Goal: Task Accomplishment & Management: Use online tool/utility

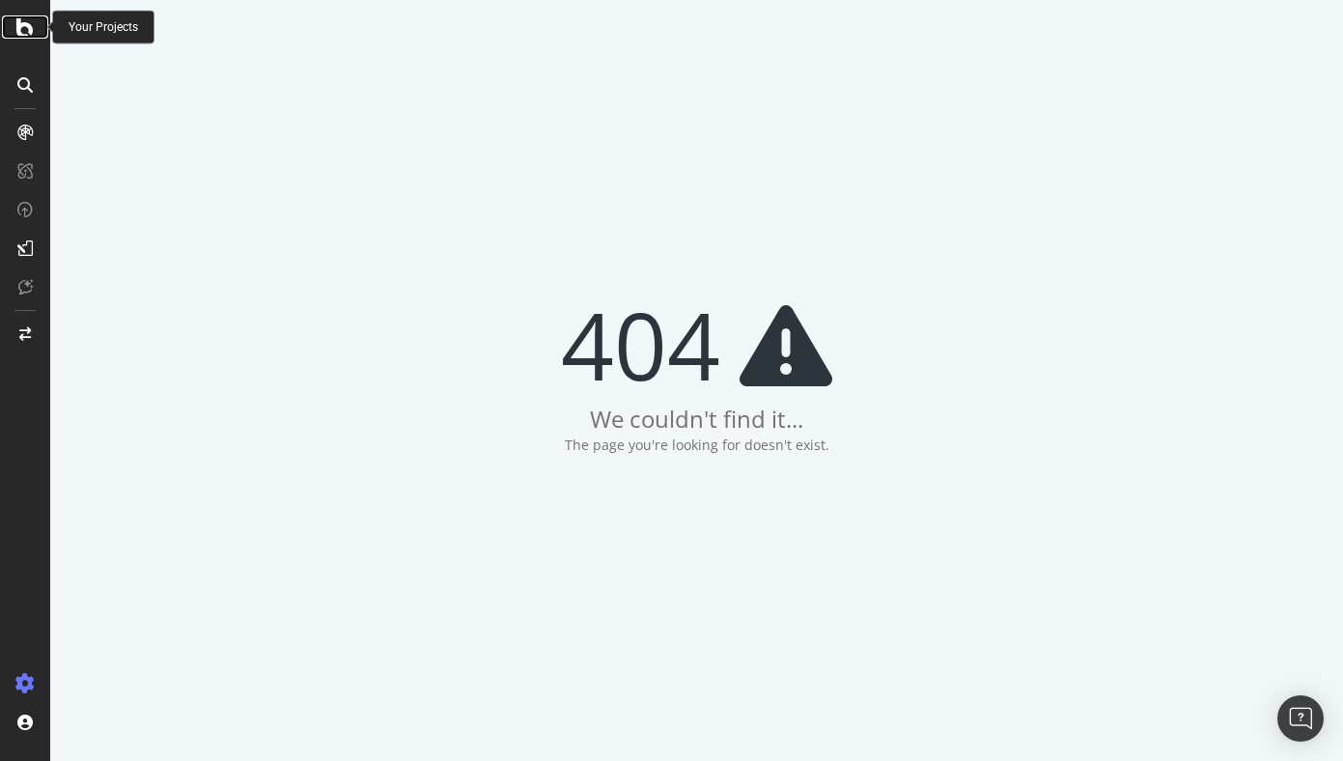
click at [30, 23] on icon at bounding box center [24, 26] width 17 height 23
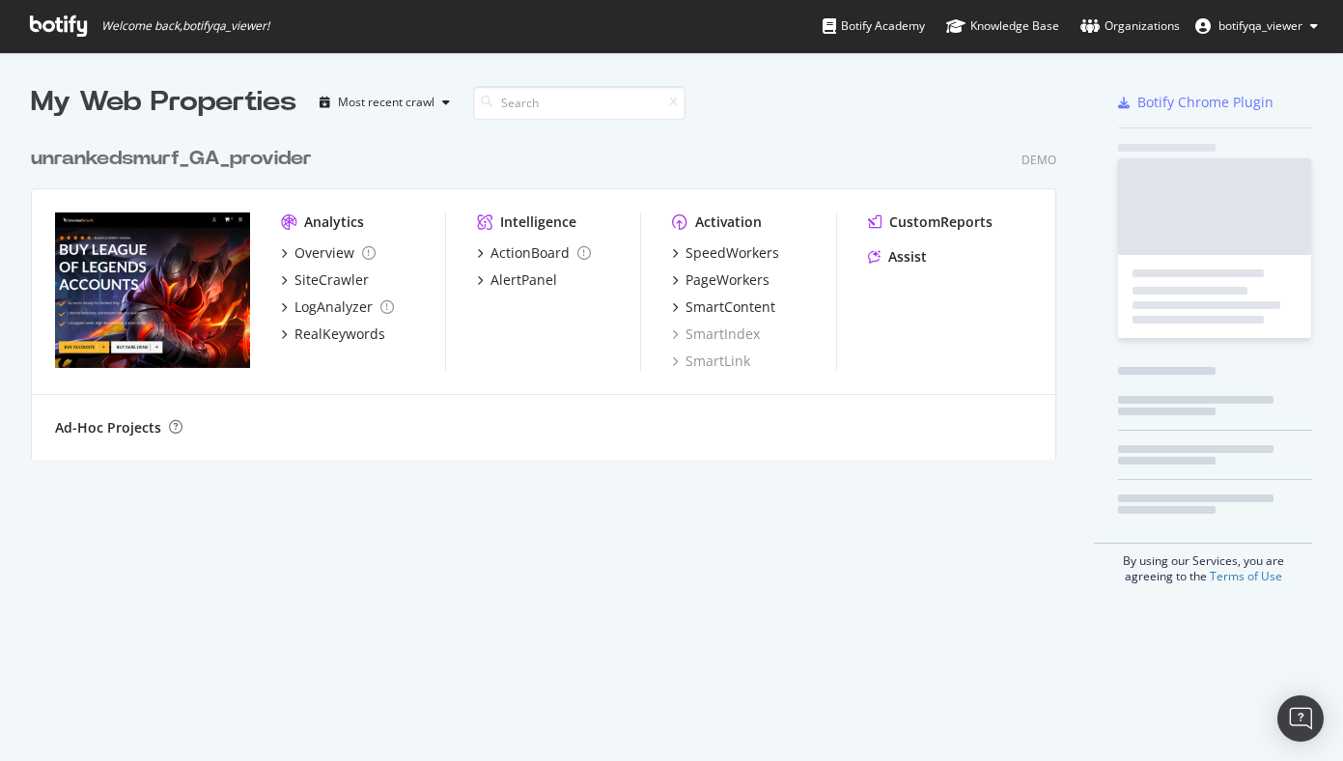
scroll to position [338, 1041]
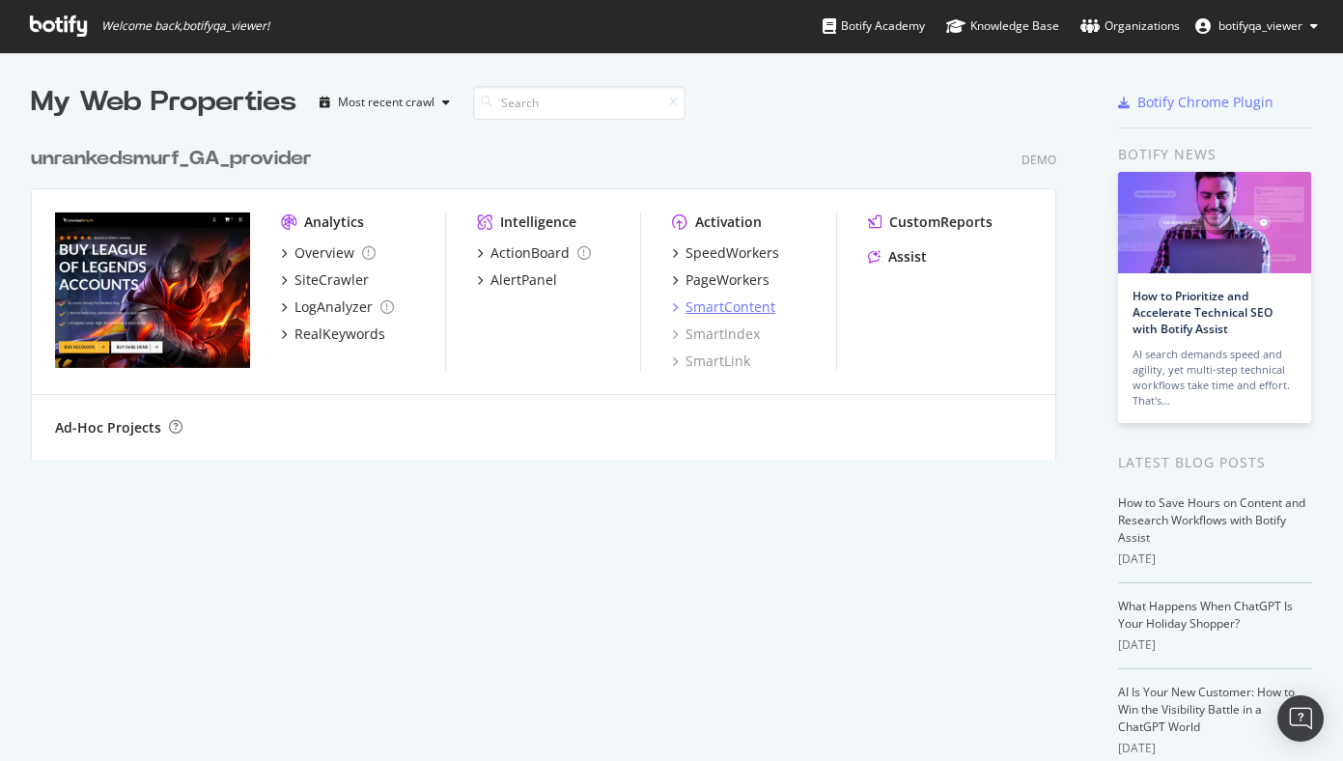
click at [721, 302] on div "SmartContent" at bounding box center [730, 306] width 90 height 19
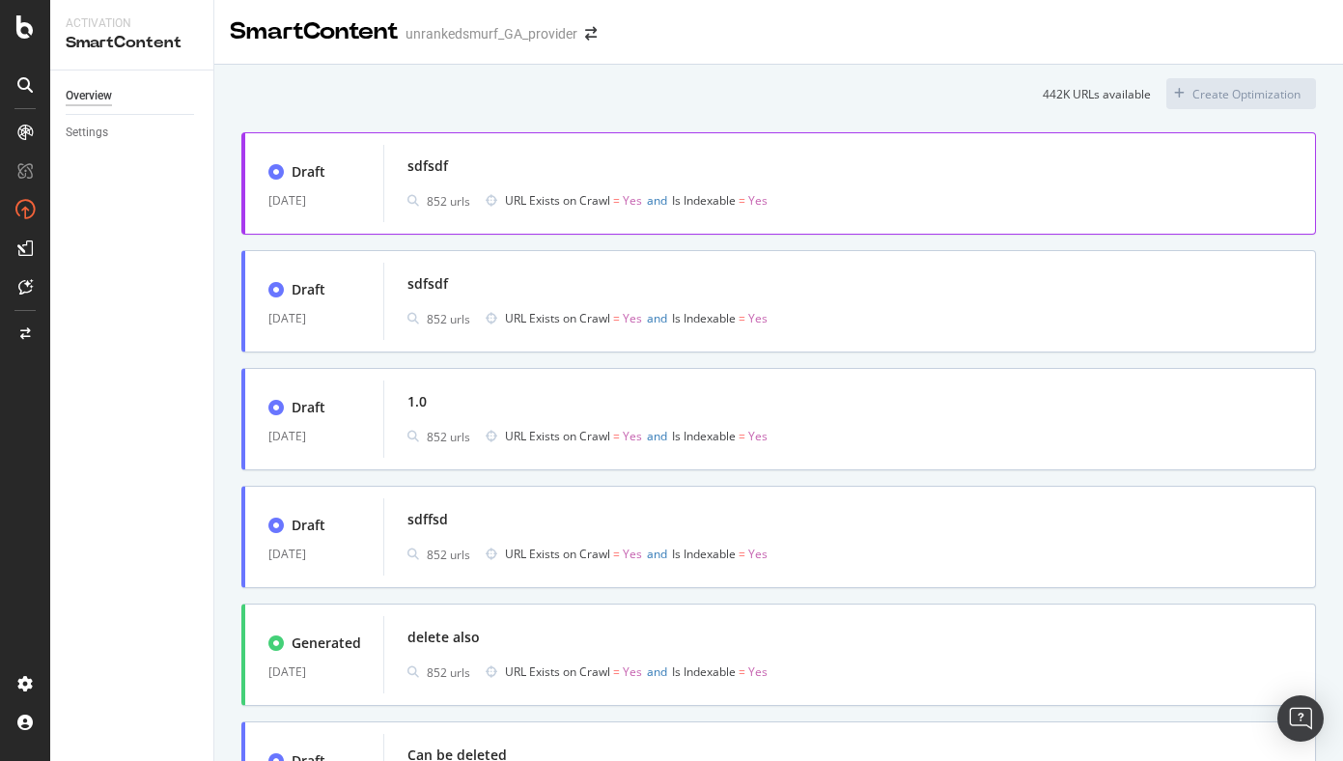
click at [894, 172] on div "sdfsdf" at bounding box center [849, 166] width 884 height 27
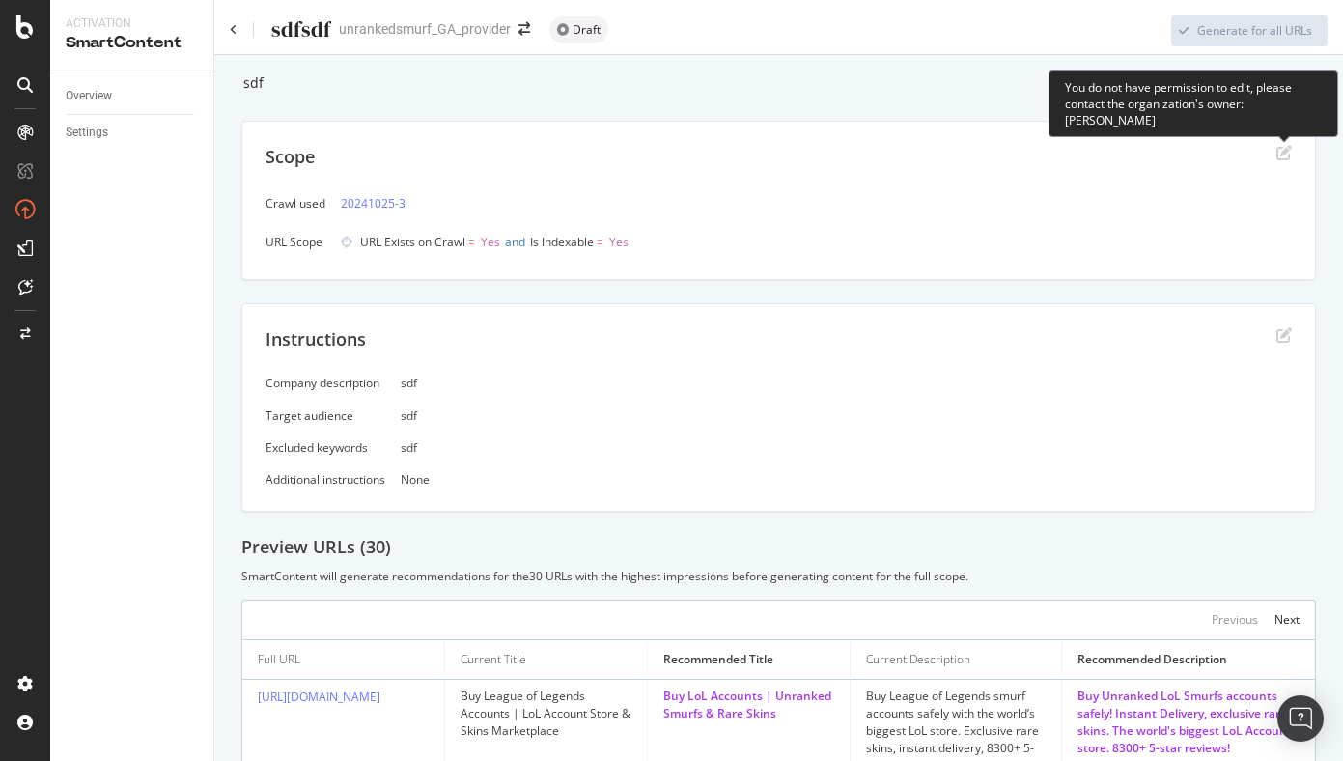
click at [1289, 156] on icon "edit" at bounding box center [1283, 152] width 15 height 15
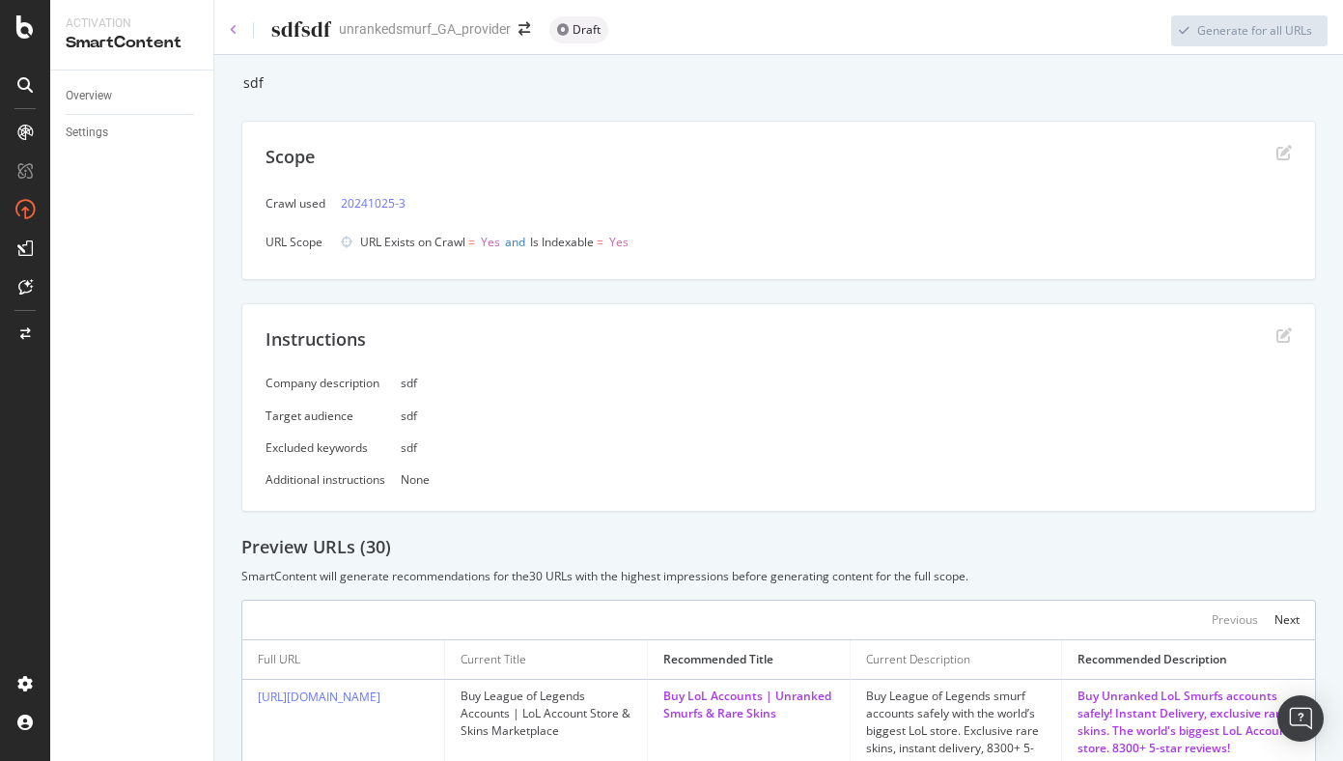
click at [231, 26] on icon at bounding box center [234, 30] width 8 height 12
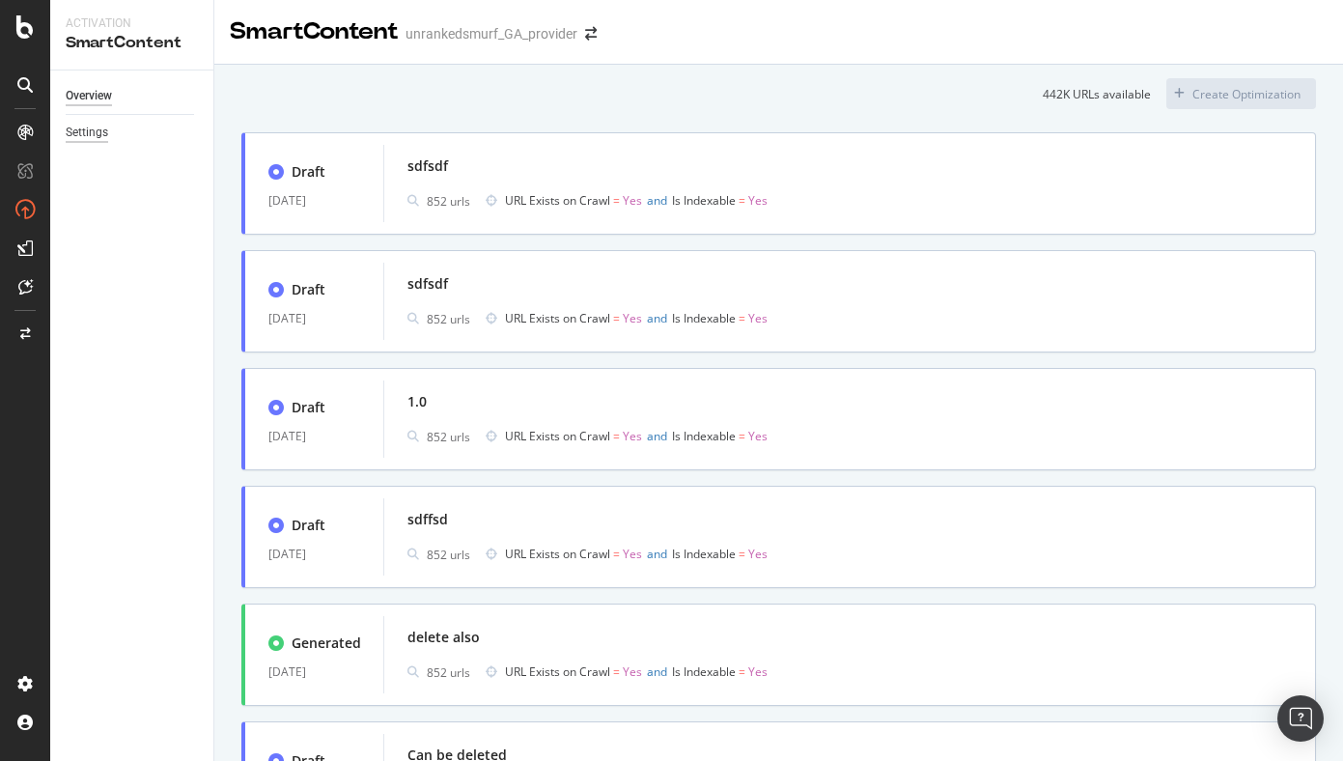
click at [105, 136] on div "Settings" at bounding box center [87, 133] width 42 height 20
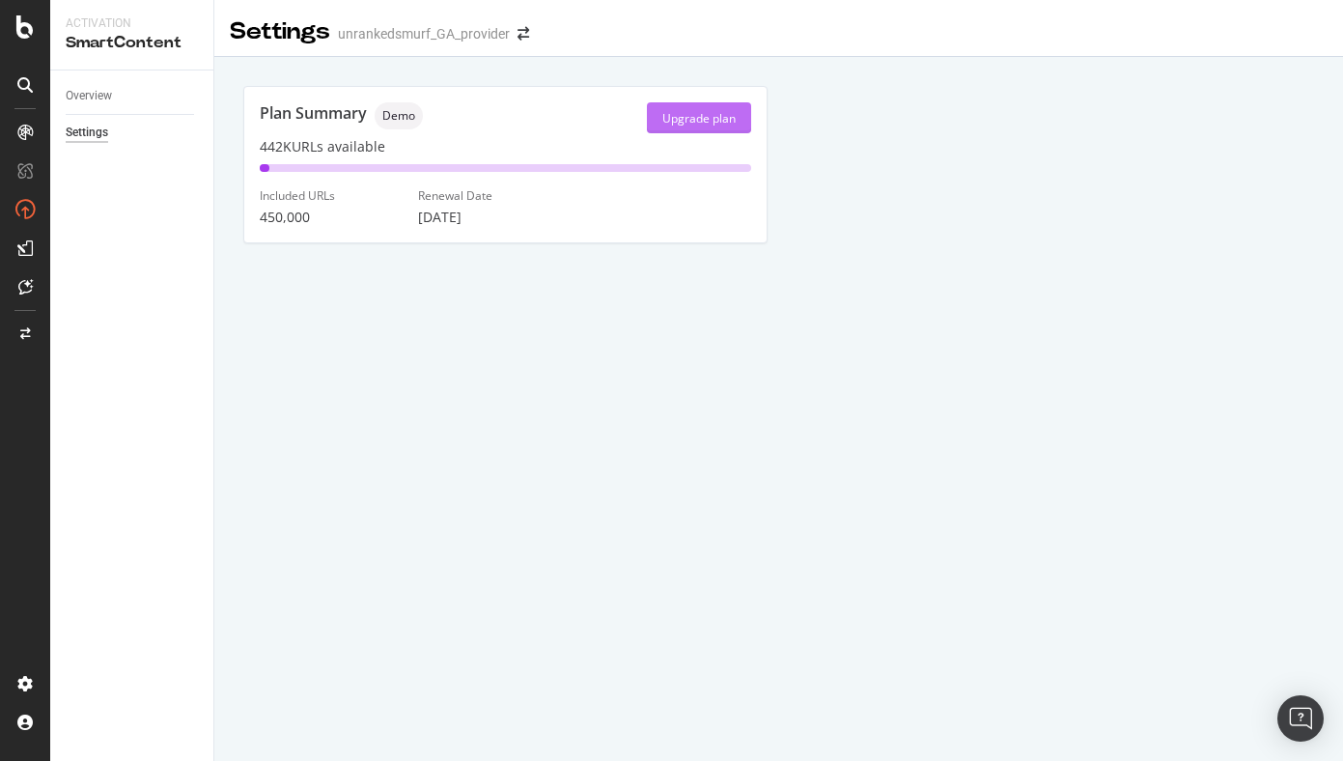
click at [667, 126] on div "Upgrade plan" at bounding box center [698, 118] width 73 height 16
click at [408, 127] on div "Demo" at bounding box center [399, 115] width 48 height 27
click at [96, 94] on div "Overview" at bounding box center [89, 96] width 46 height 20
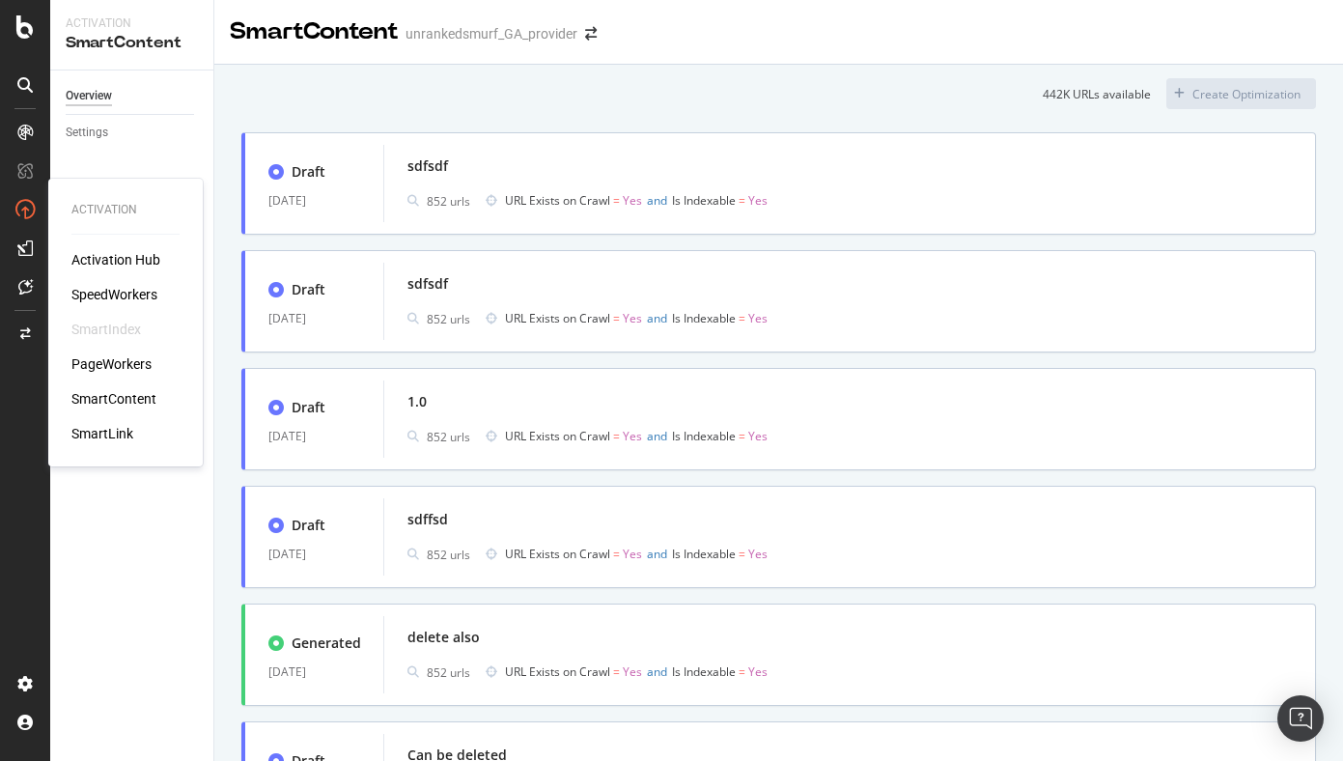
click at [112, 431] on div "SmartLink" at bounding box center [102, 433] width 62 height 19
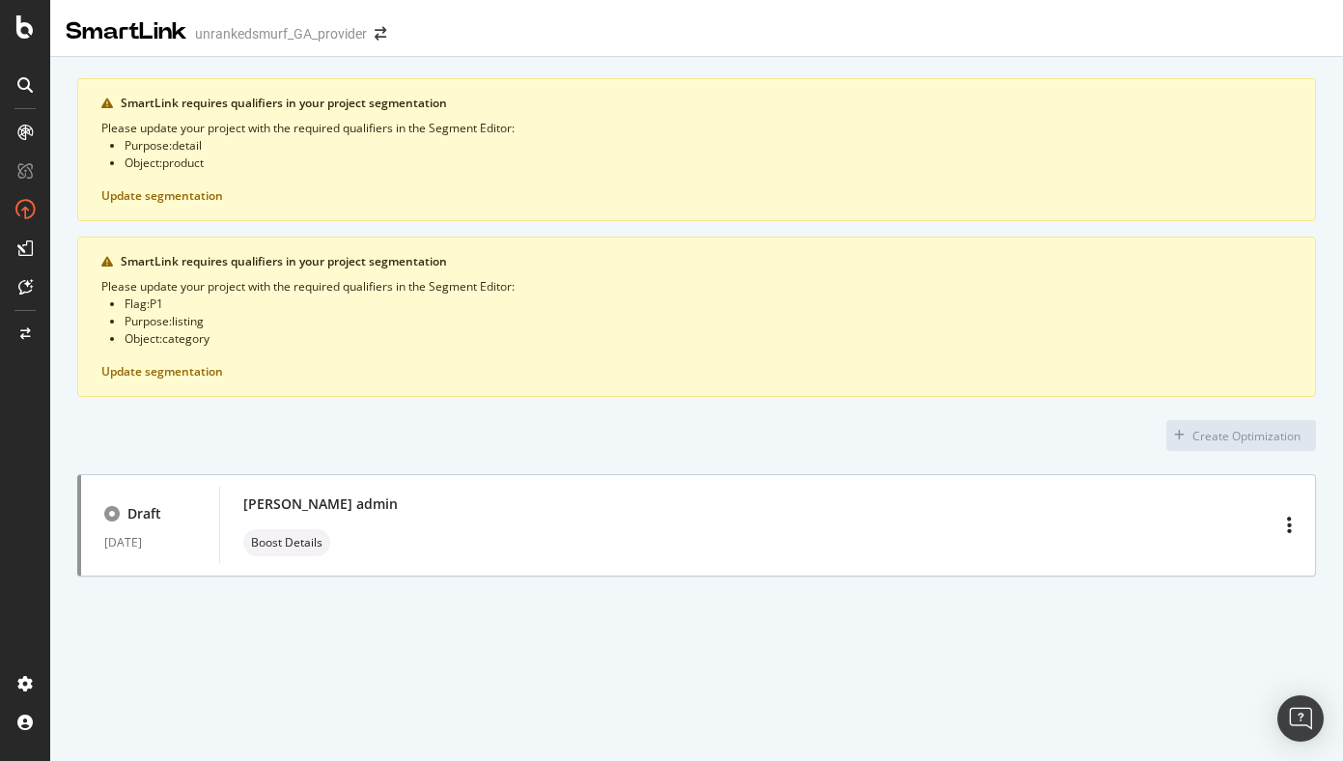
click at [720, 425] on div "Create Optimization" at bounding box center [696, 435] width 1239 height 31
click at [665, 553] on div "[PERSON_NAME] admin Boost Details" at bounding box center [767, 525] width 1049 height 62
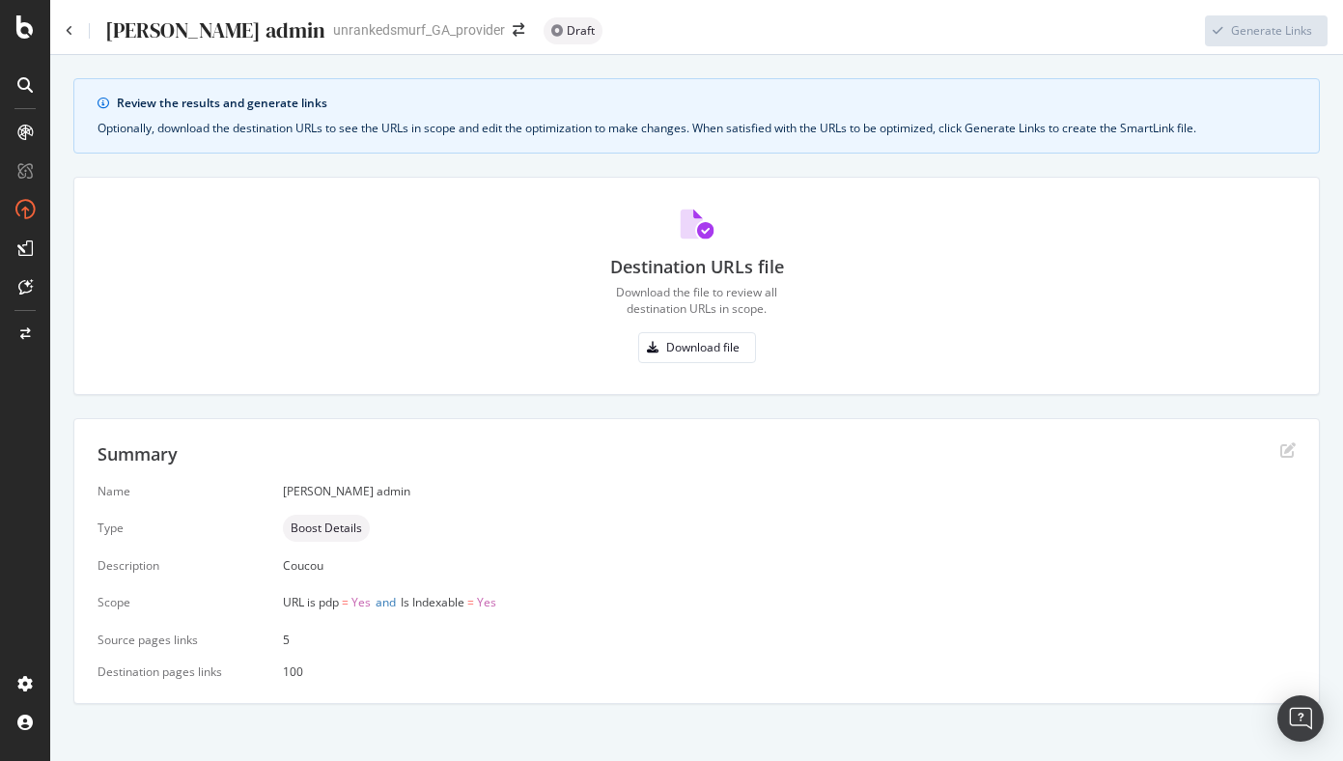
click at [997, 413] on div "Review the results and generate links Optionally, download the destination URLs…" at bounding box center [696, 391] width 1293 height 672
